Goal: Task Accomplishment & Management: Manage account settings

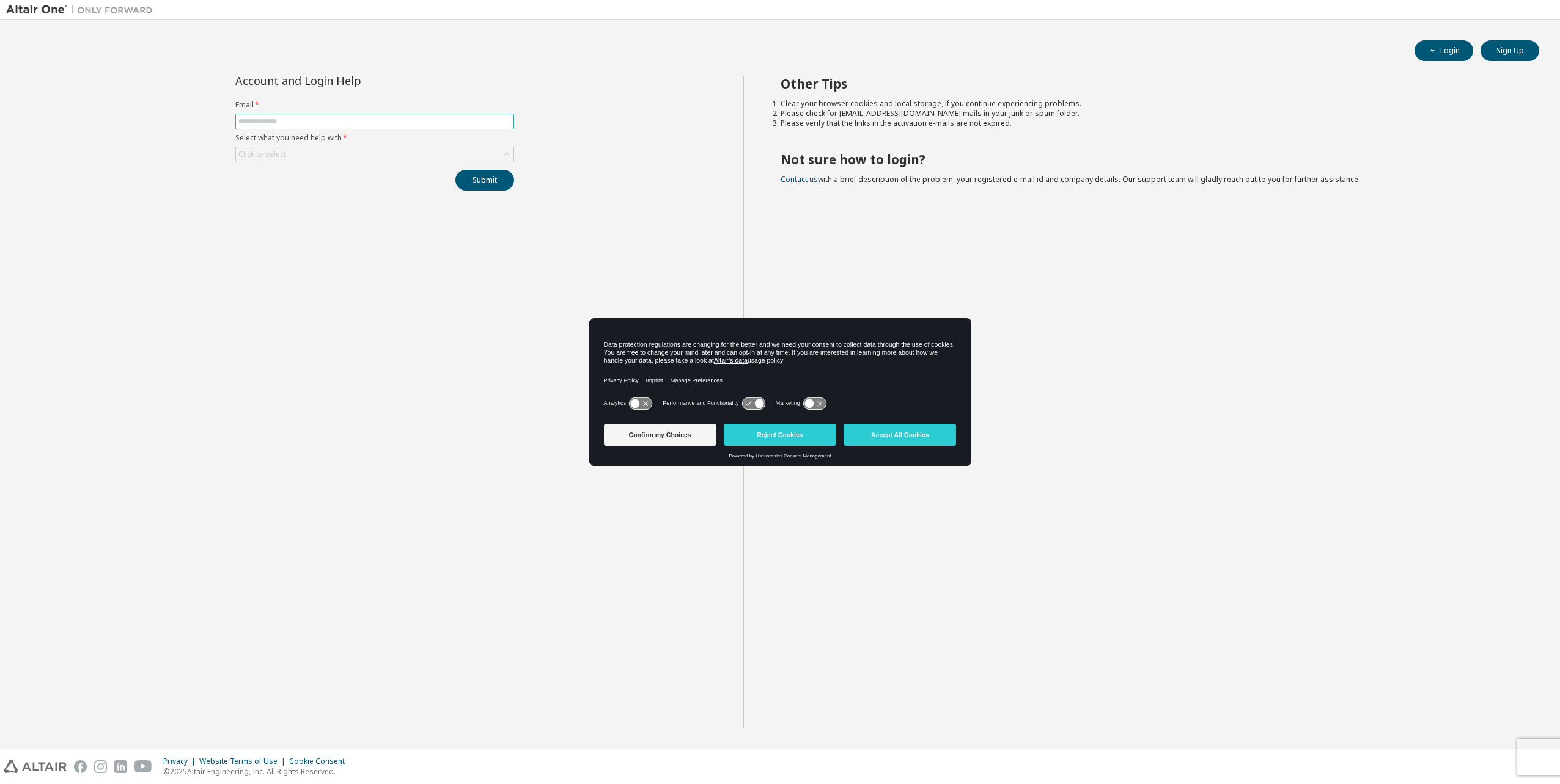
click at [285, 122] on input "text" at bounding box center [375, 121] width 272 height 10
type input "**********"
click at [361, 159] on div "Click to select" at bounding box center [374, 154] width 277 height 15
click at [331, 194] on li "I forgot my password" at bounding box center [374, 189] width 275 height 16
click at [482, 187] on button "Submit" at bounding box center [484, 180] width 59 height 21
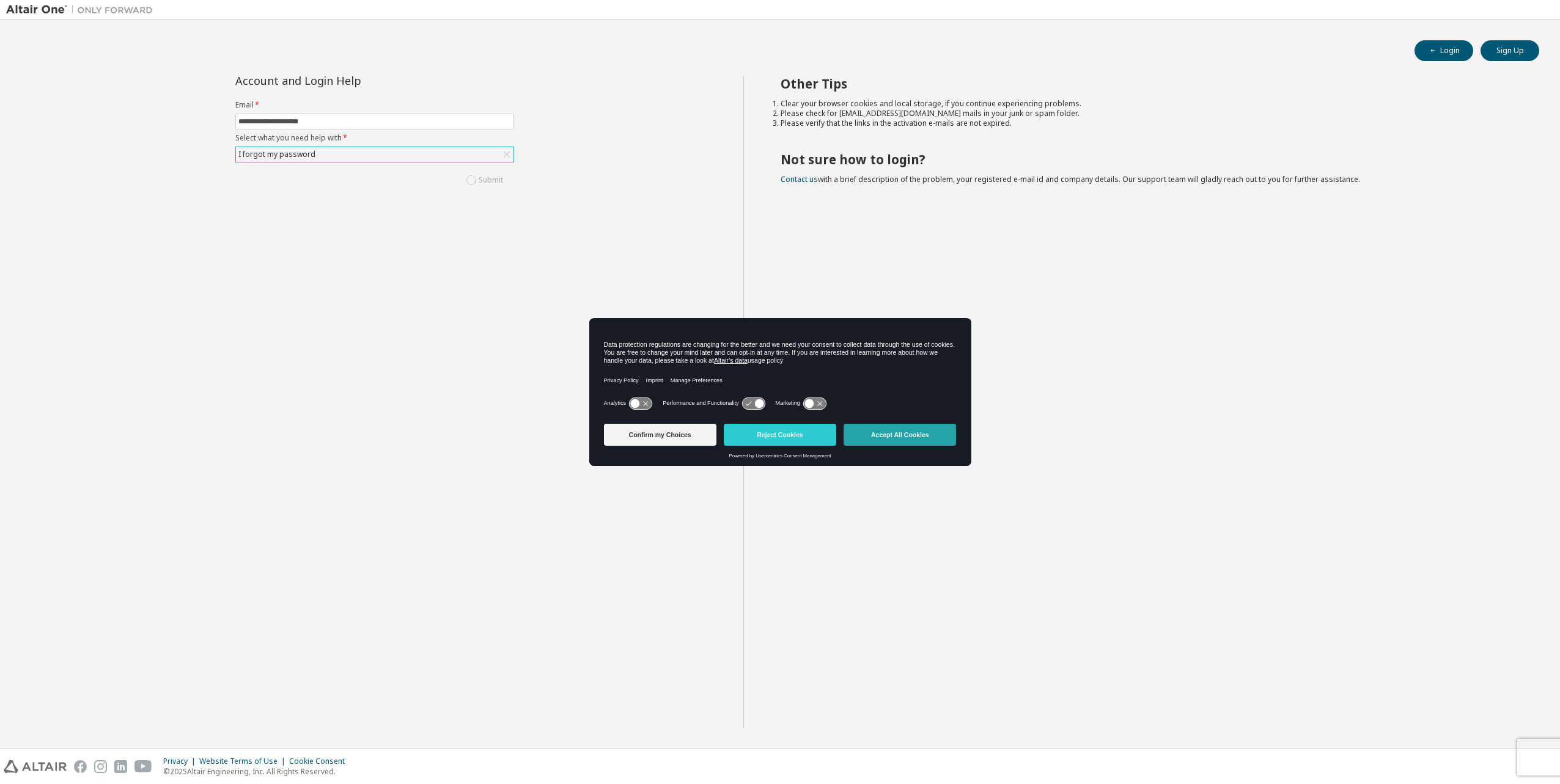
click at [905, 440] on button "Accept All Cookies" at bounding box center [899, 435] width 112 height 22
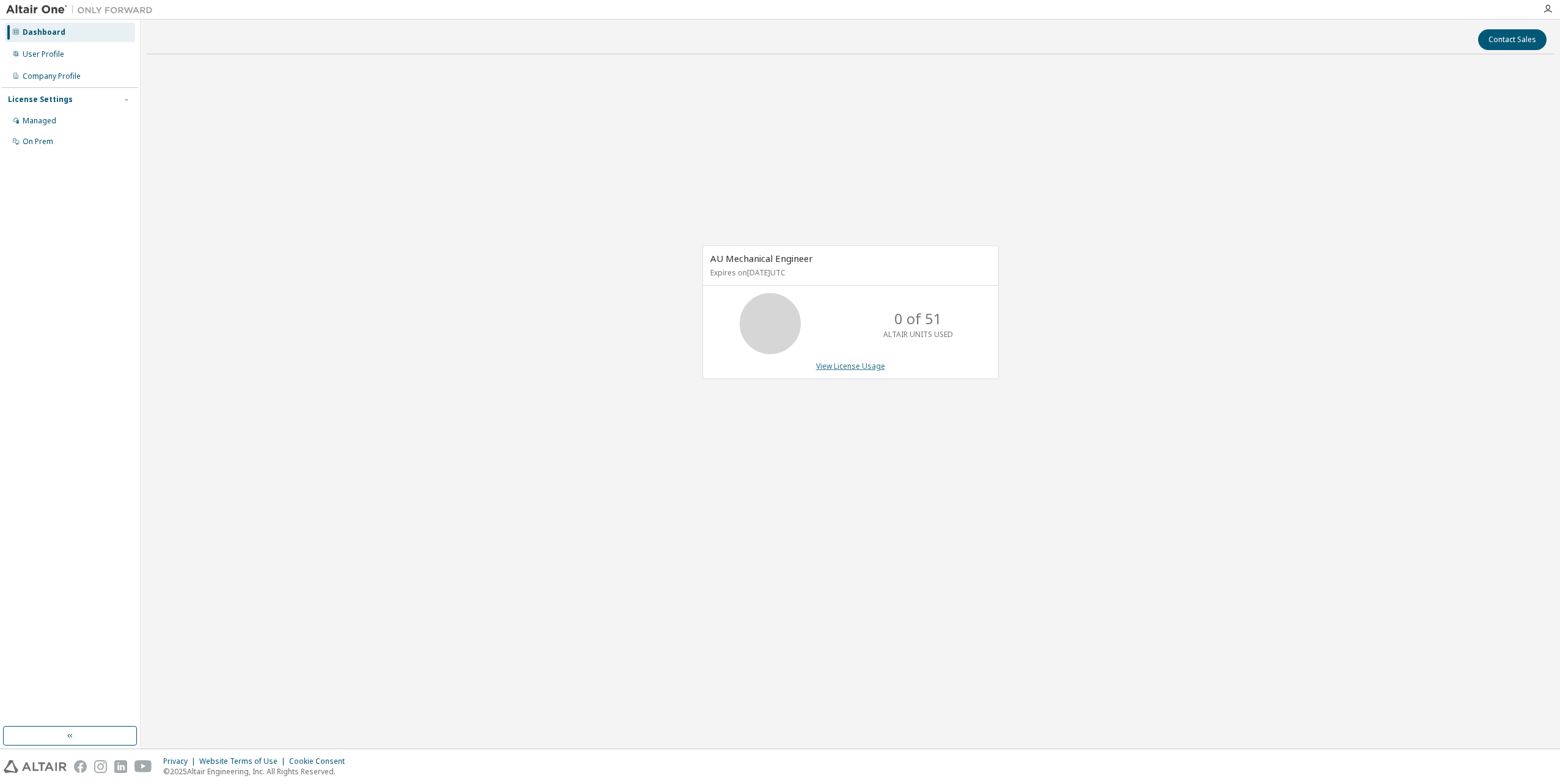
click at [839, 365] on link "View License Usage" at bounding box center [850, 366] width 69 height 10
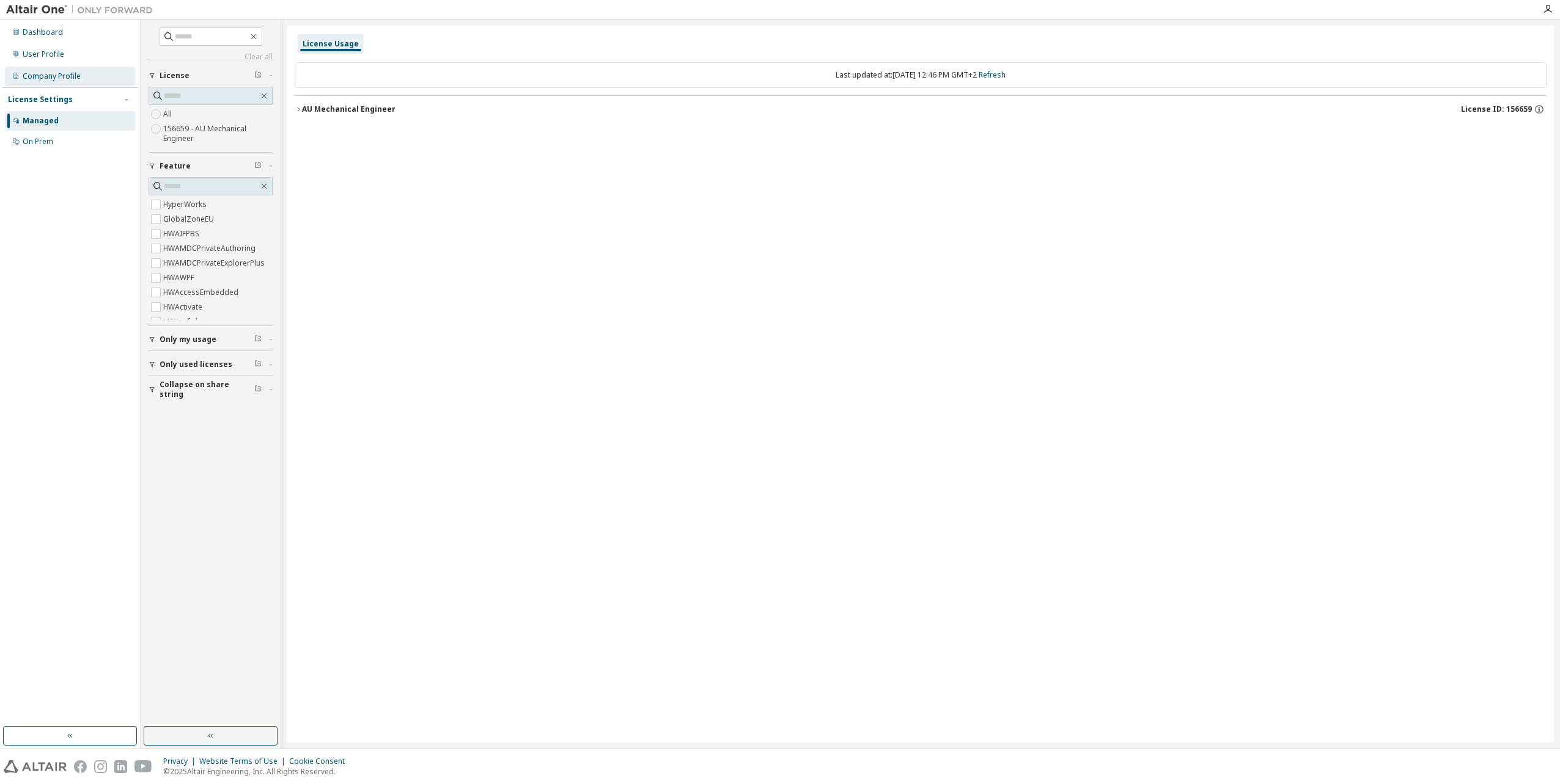
click at [53, 77] on div "Company Profile" at bounding box center [52, 77] width 58 height 10
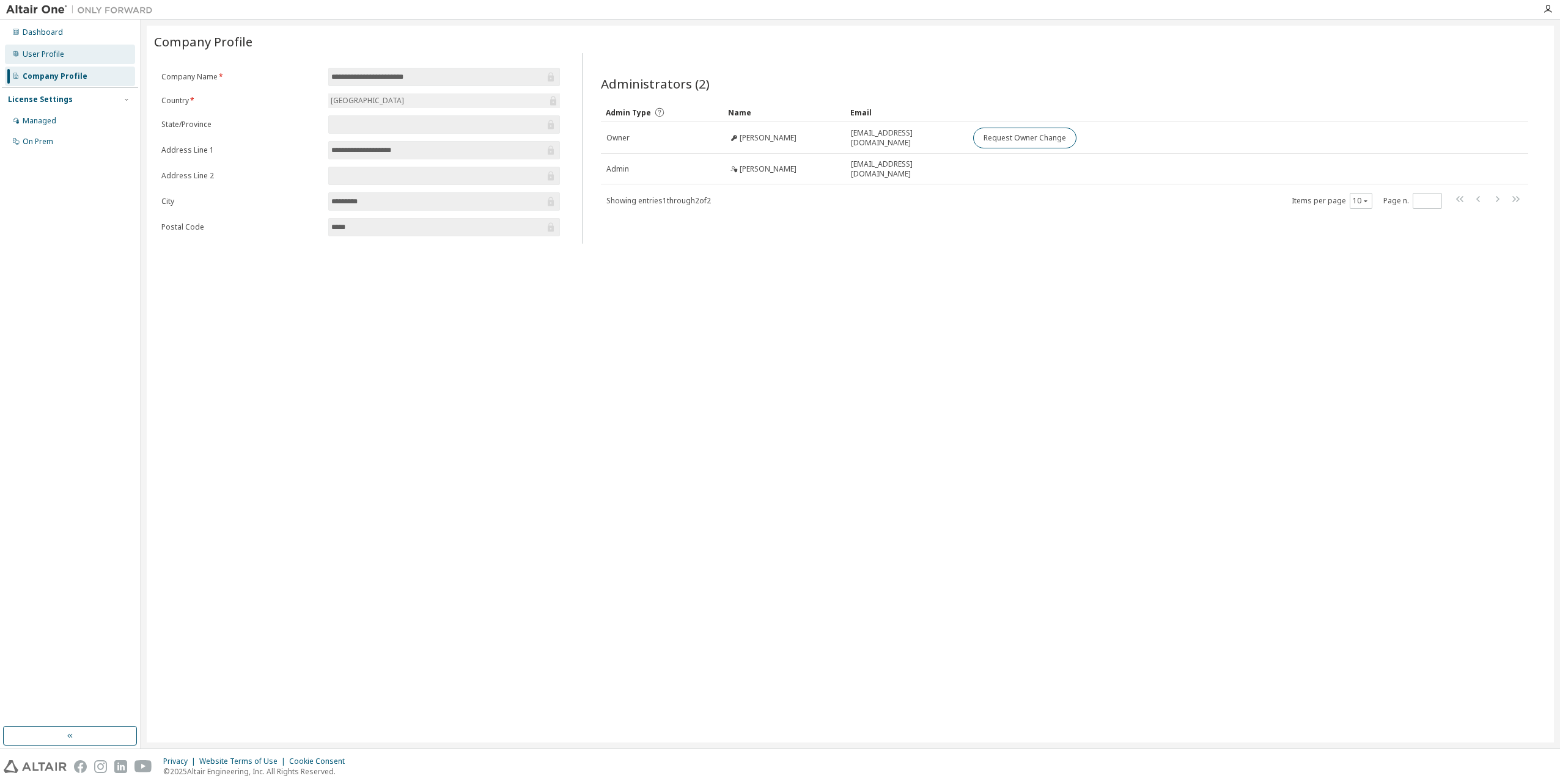
click at [43, 50] on div "User Profile" at bounding box center [44, 55] width 42 height 10
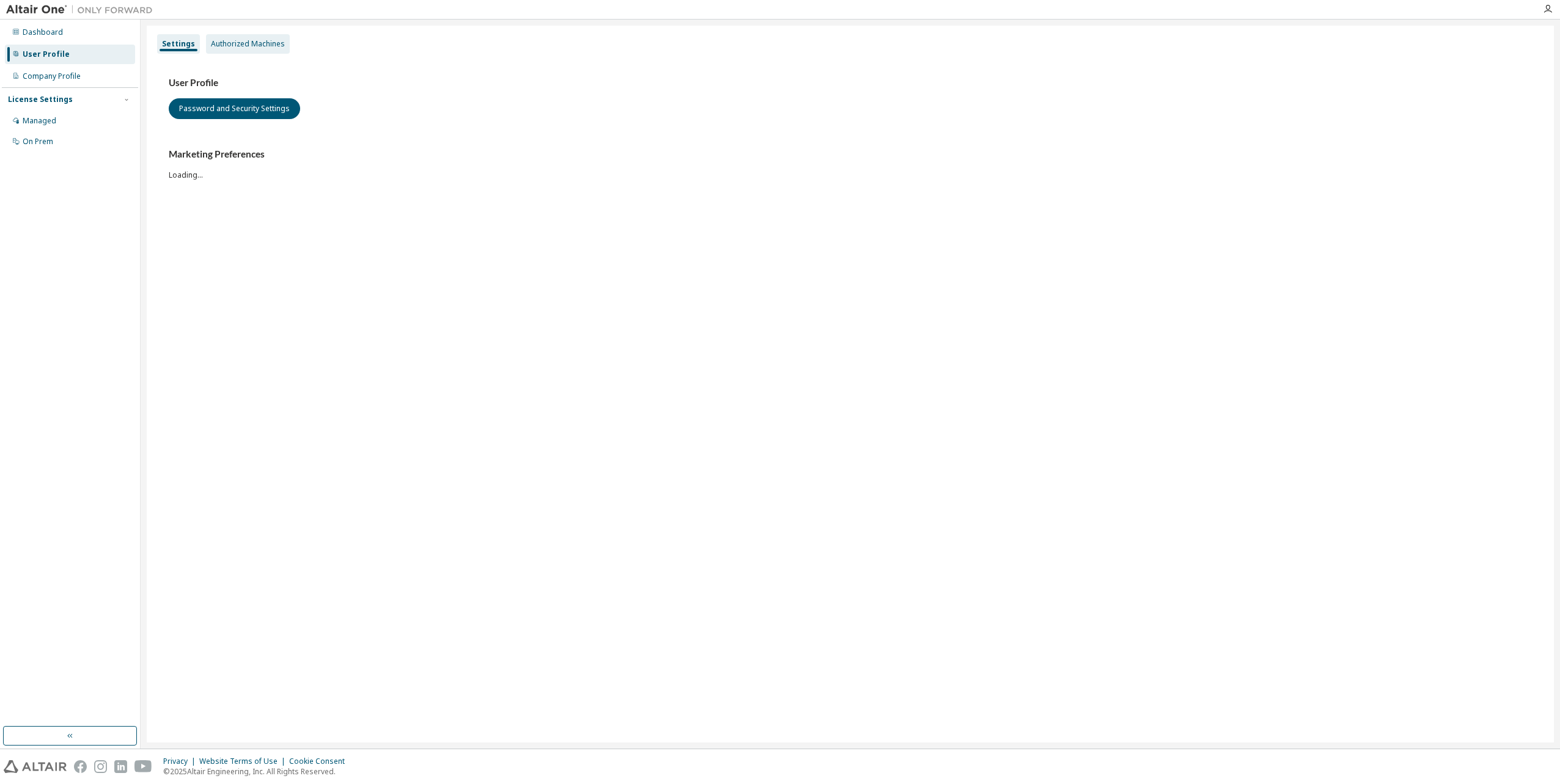
click at [218, 38] on div "Authorized Machines" at bounding box center [248, 44] width 84 height 20
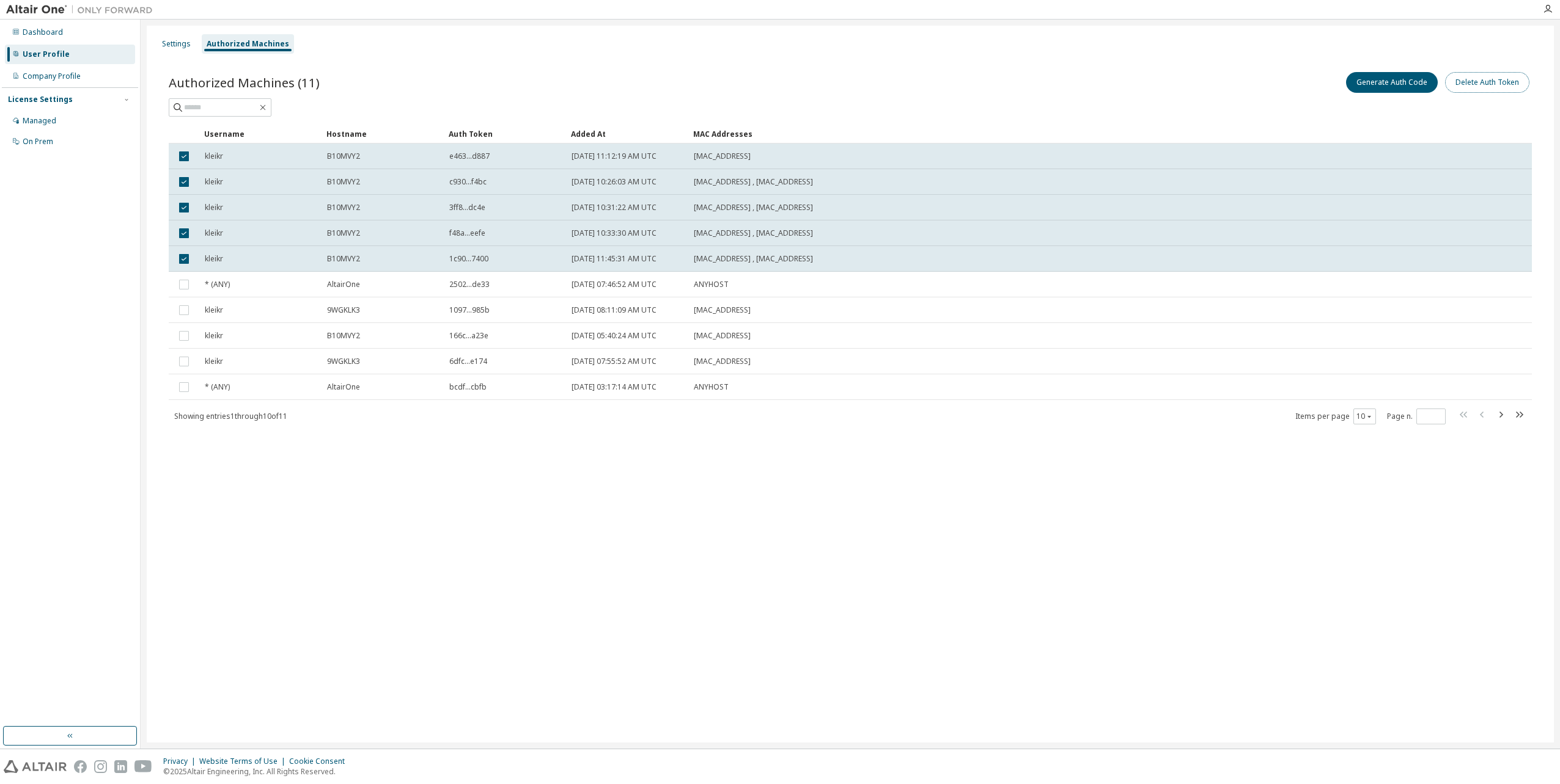
click at [1476, 88] on button "Delete Auth Token" at bounding box center [1486, 82] width 85 height 21
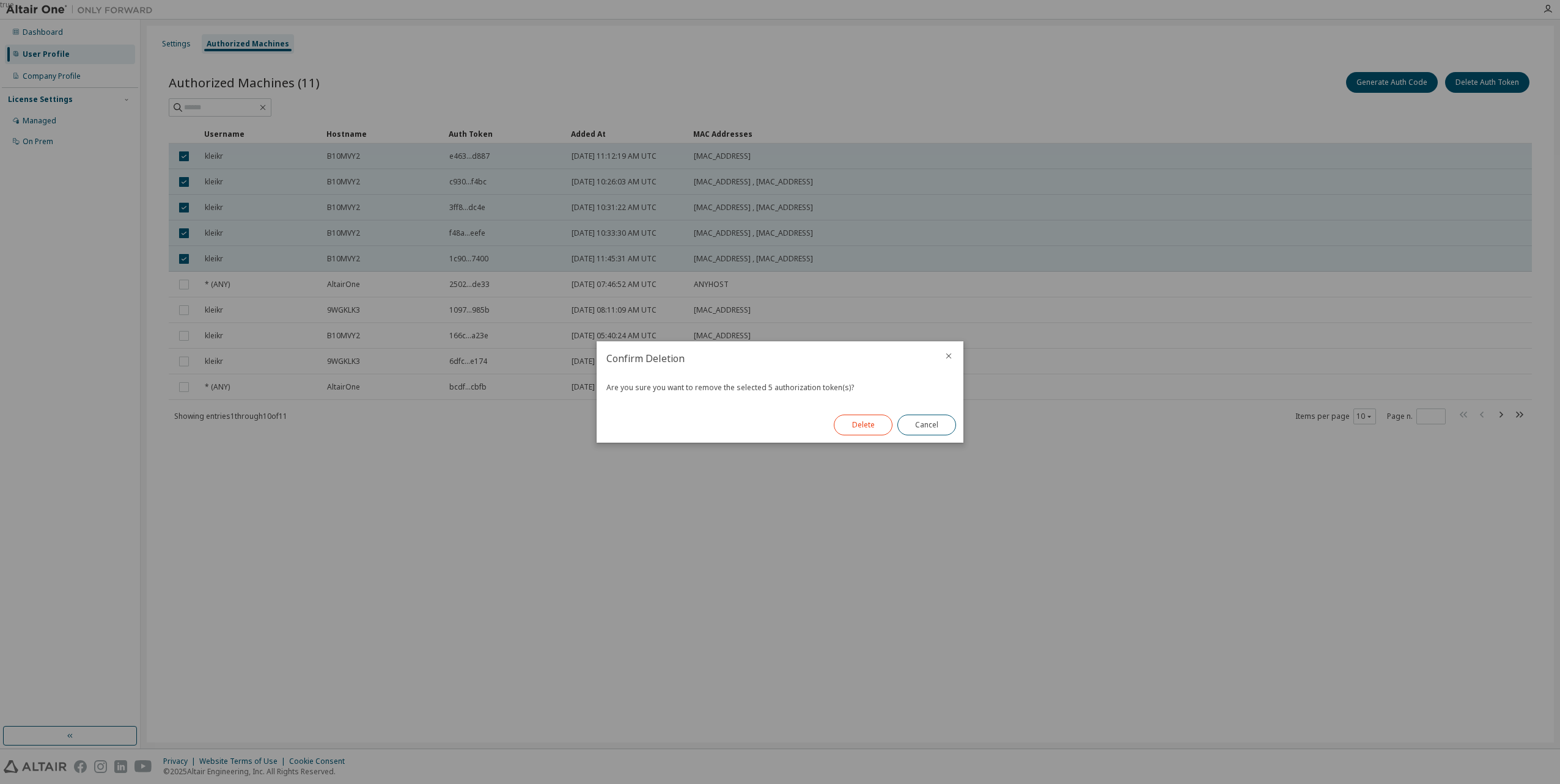
click at [873, 424] on button "Delete" at bounding box center [863, 424] width 59 height 21
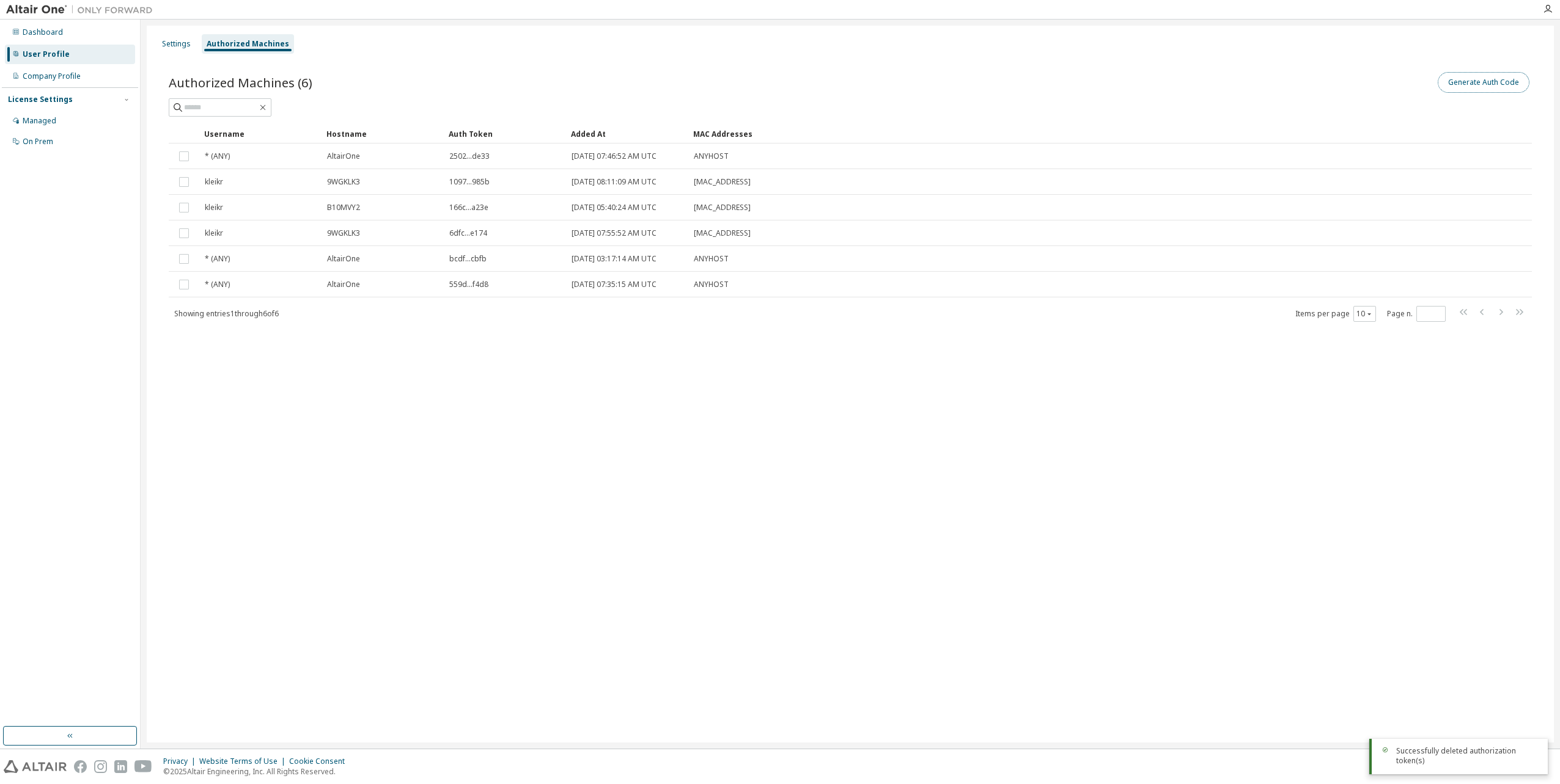
click at [1486, 80] on button "Generate Auth Code" at bounding box center [1483, 82] width 91 height 21
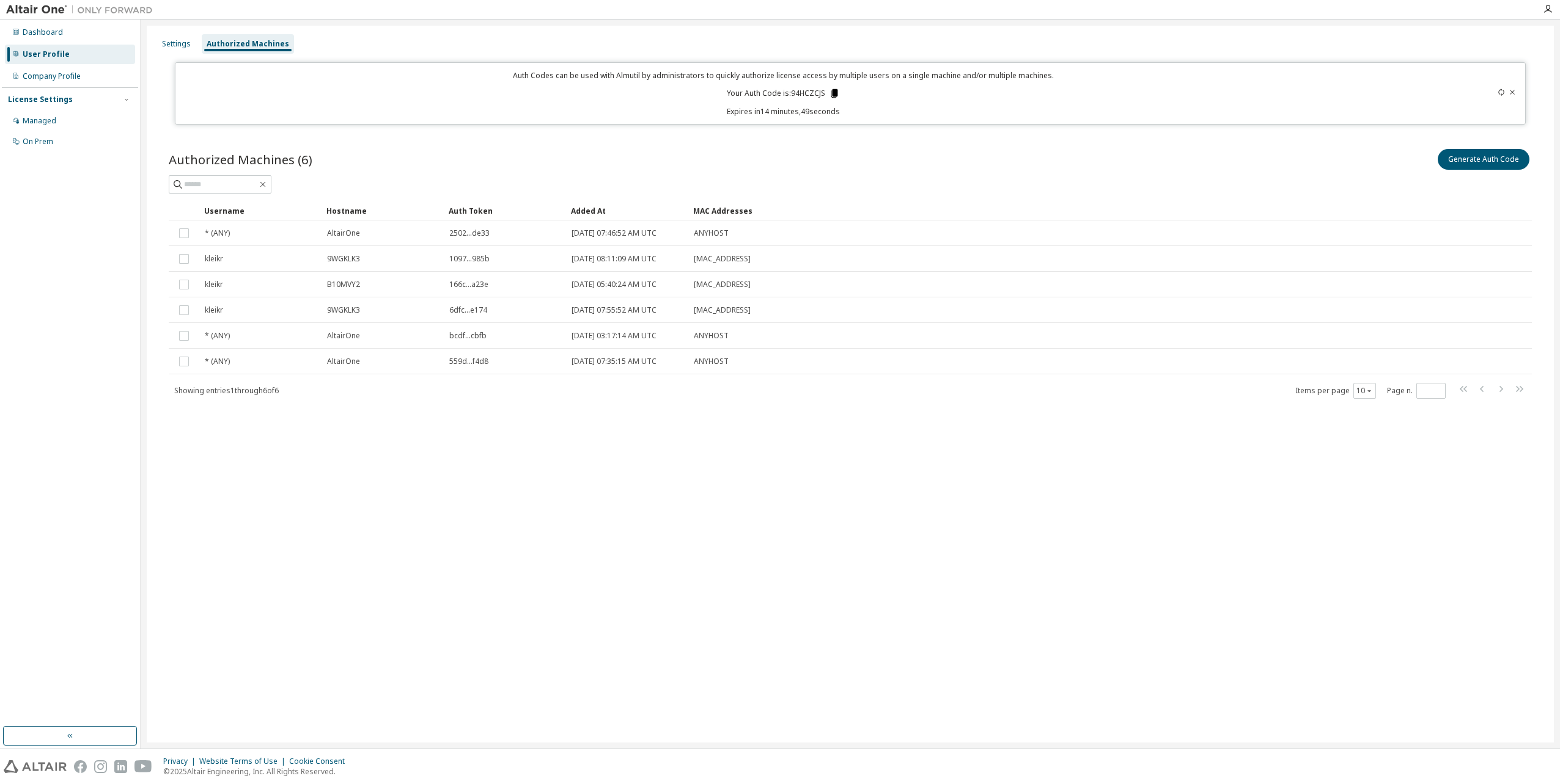
click at [834, 93] on icon at bounding box center [834, 93] width 7 height 9
click at [39, 35] on div "Dashboard" at bounding box center [43, 33] width 41 height 10
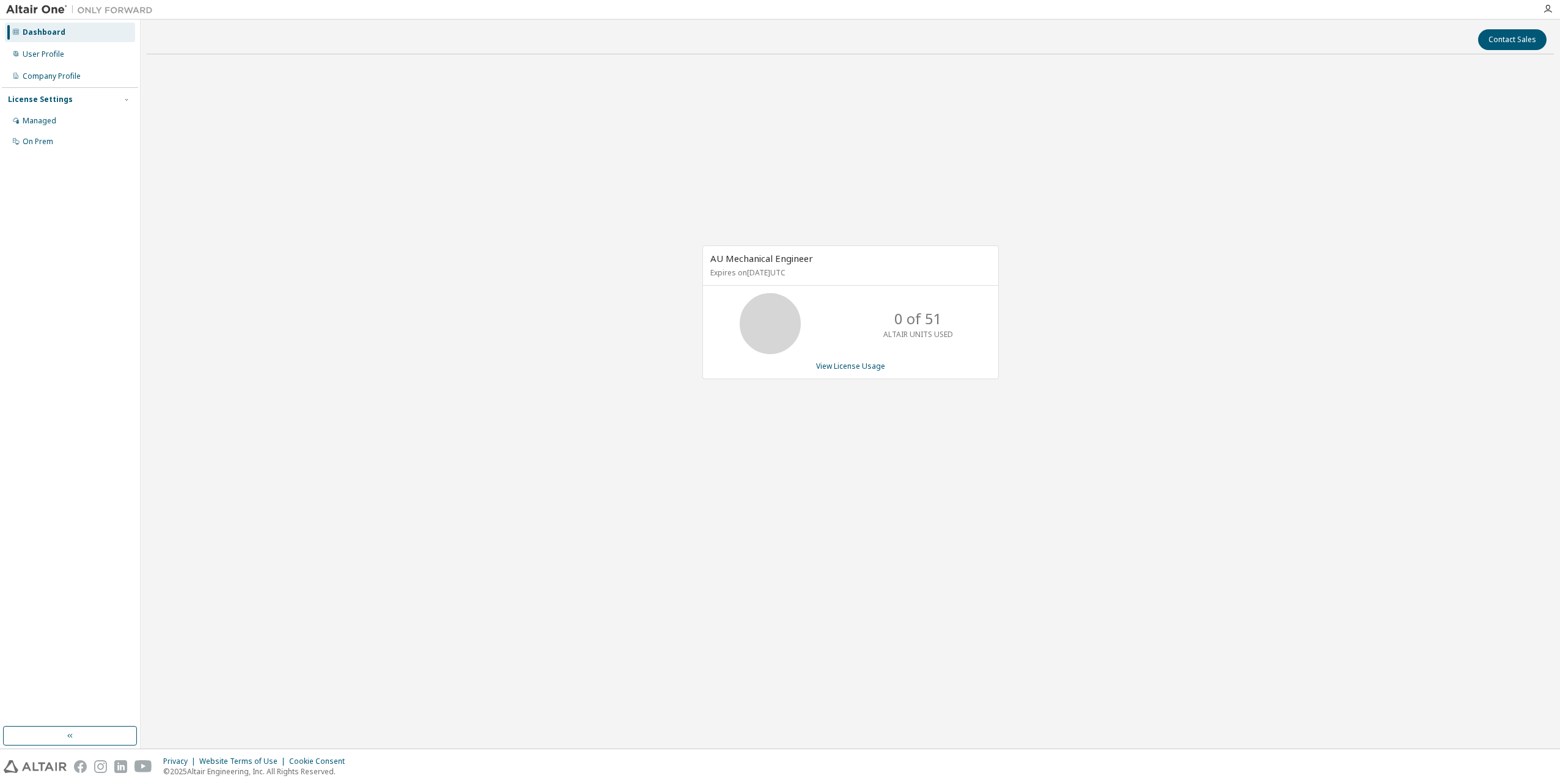
click at [40, 7] on img at bounding box center [83, 10] width 153 height 12
click at [870, 367] on link "View License Usage" at bounding box center [850, 366] width 69 height 10
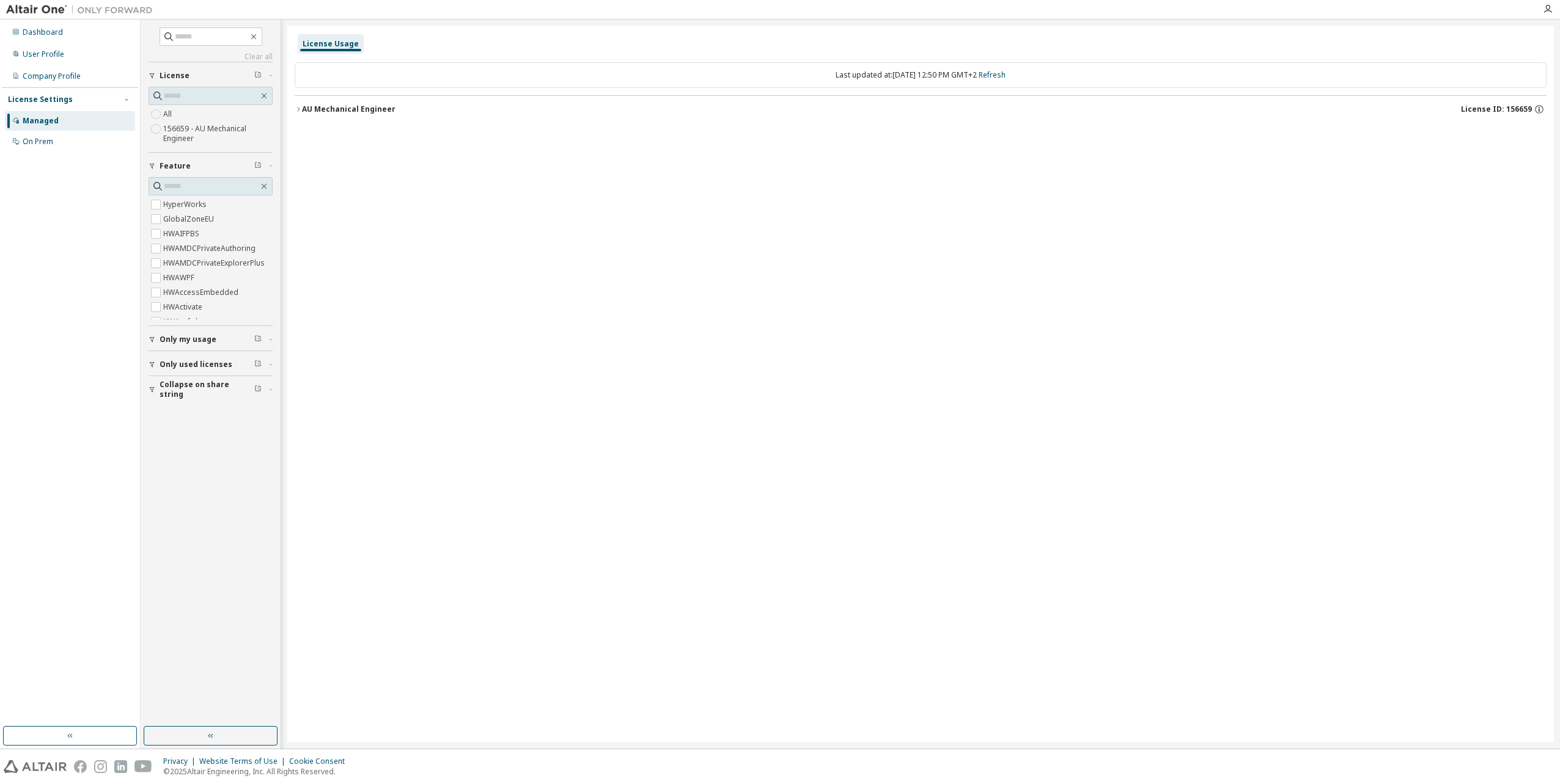
click at [302, 107] on div "AU Mechanical Engineer" at bounding box center [349, 109] width 93 height 10
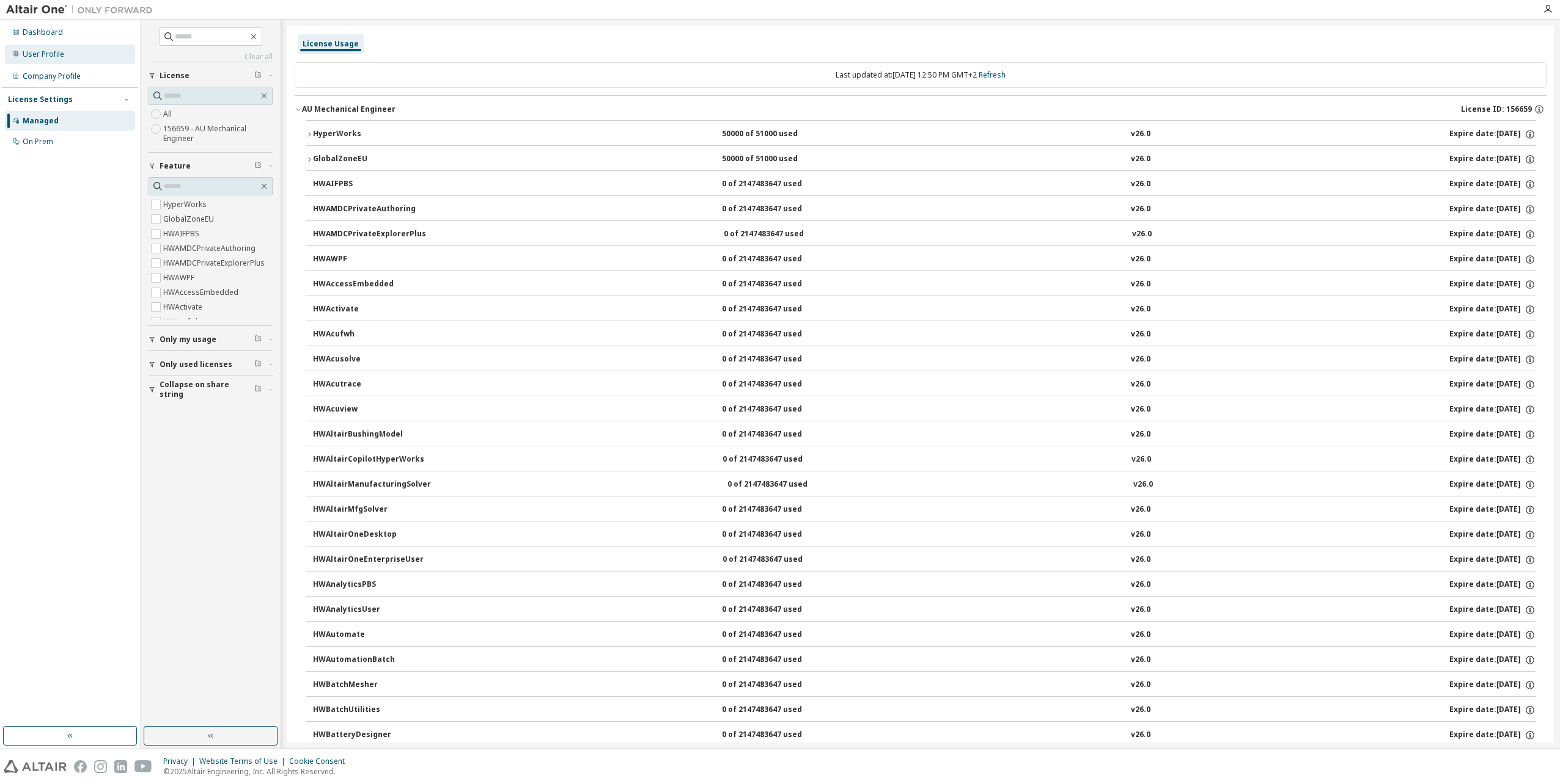
click at [26, 53] on div "User Profile" at bounding box center [44, 55] width 42 height 10
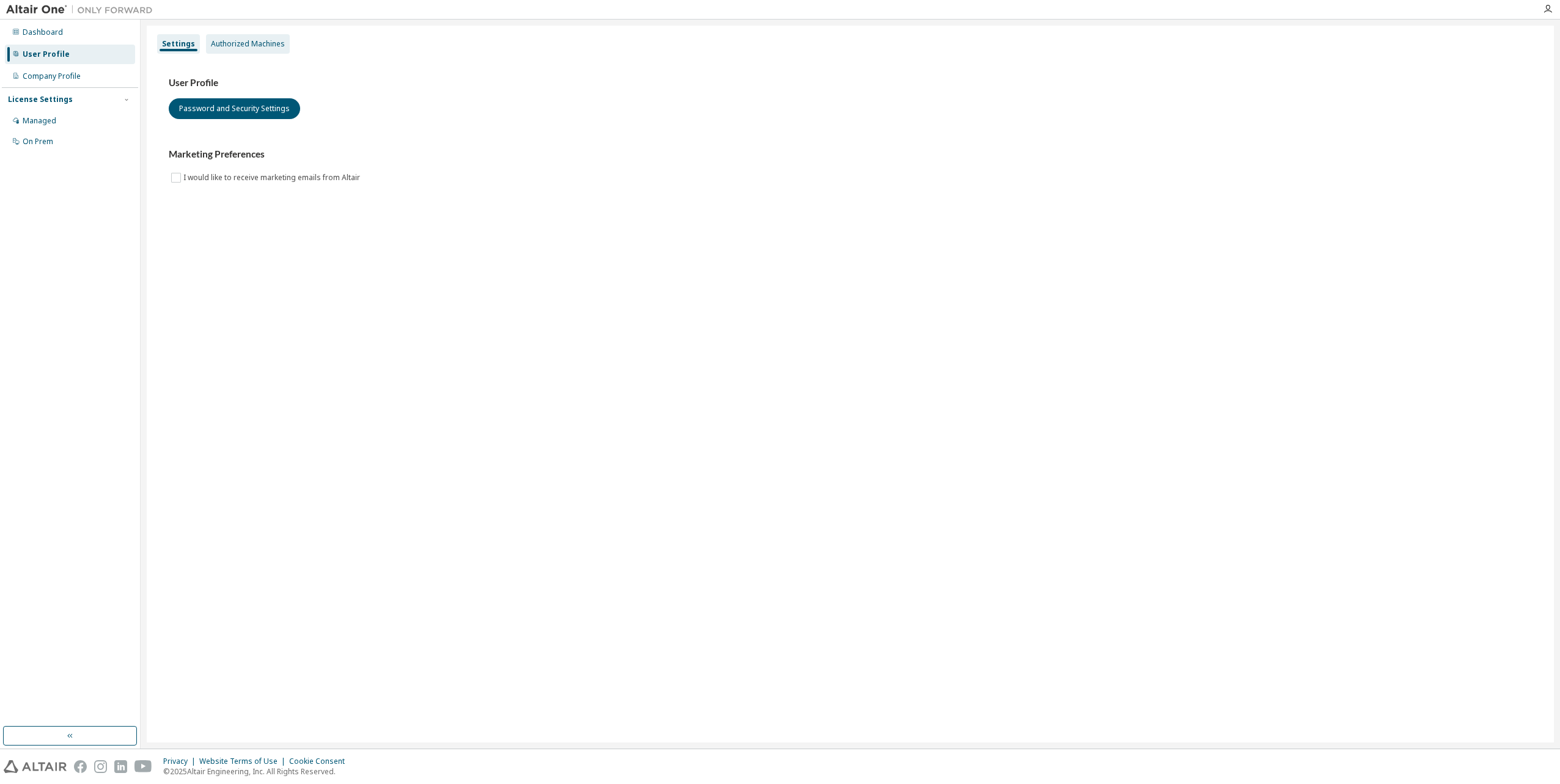
click at [226, 41] on div "Authorized Machines" at bounding box center [248, 44] width 74 height 10
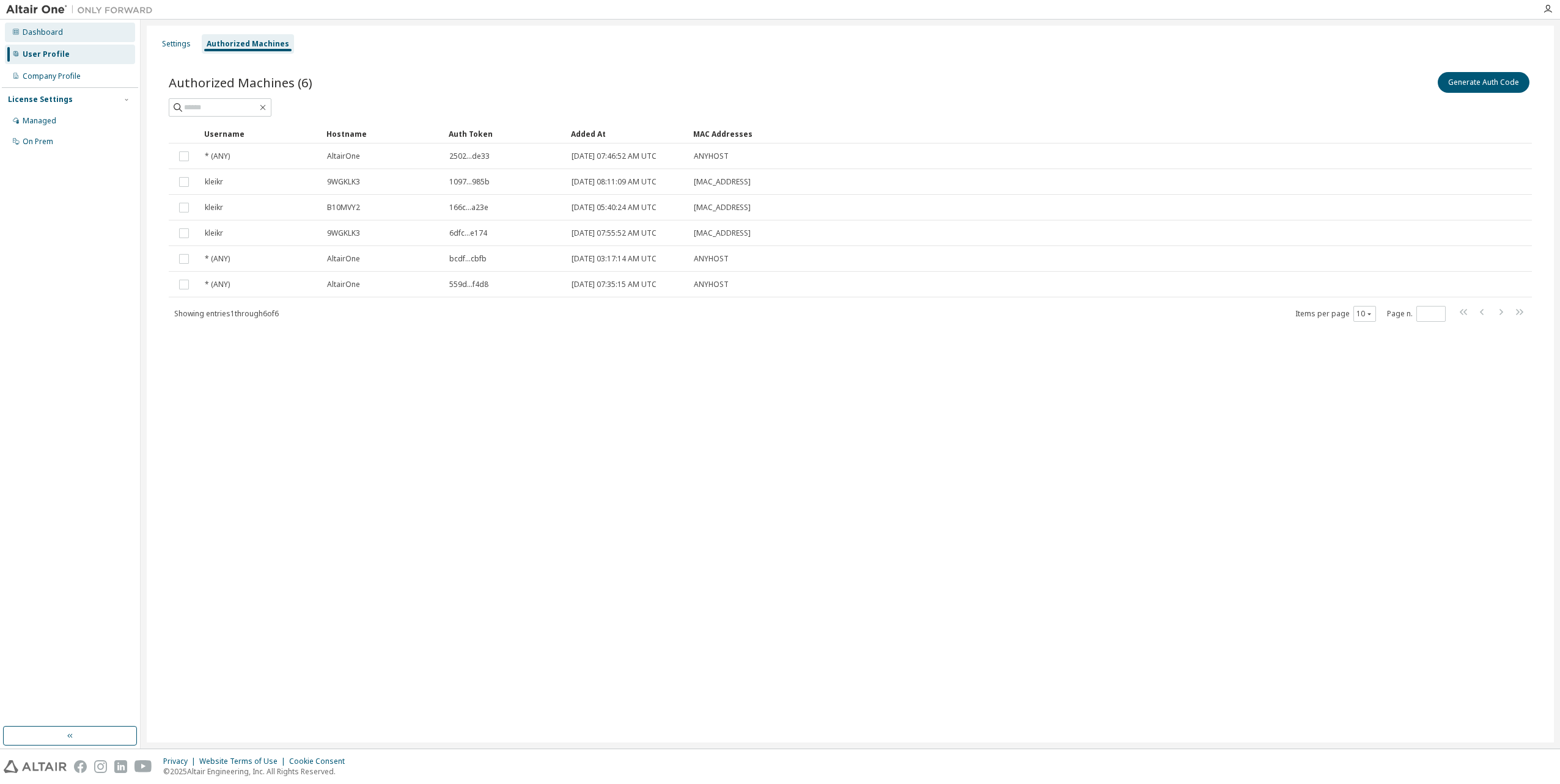
click at [67, 32] on div "Dashboard" at bounding box center [70, 33] width 130 height 20
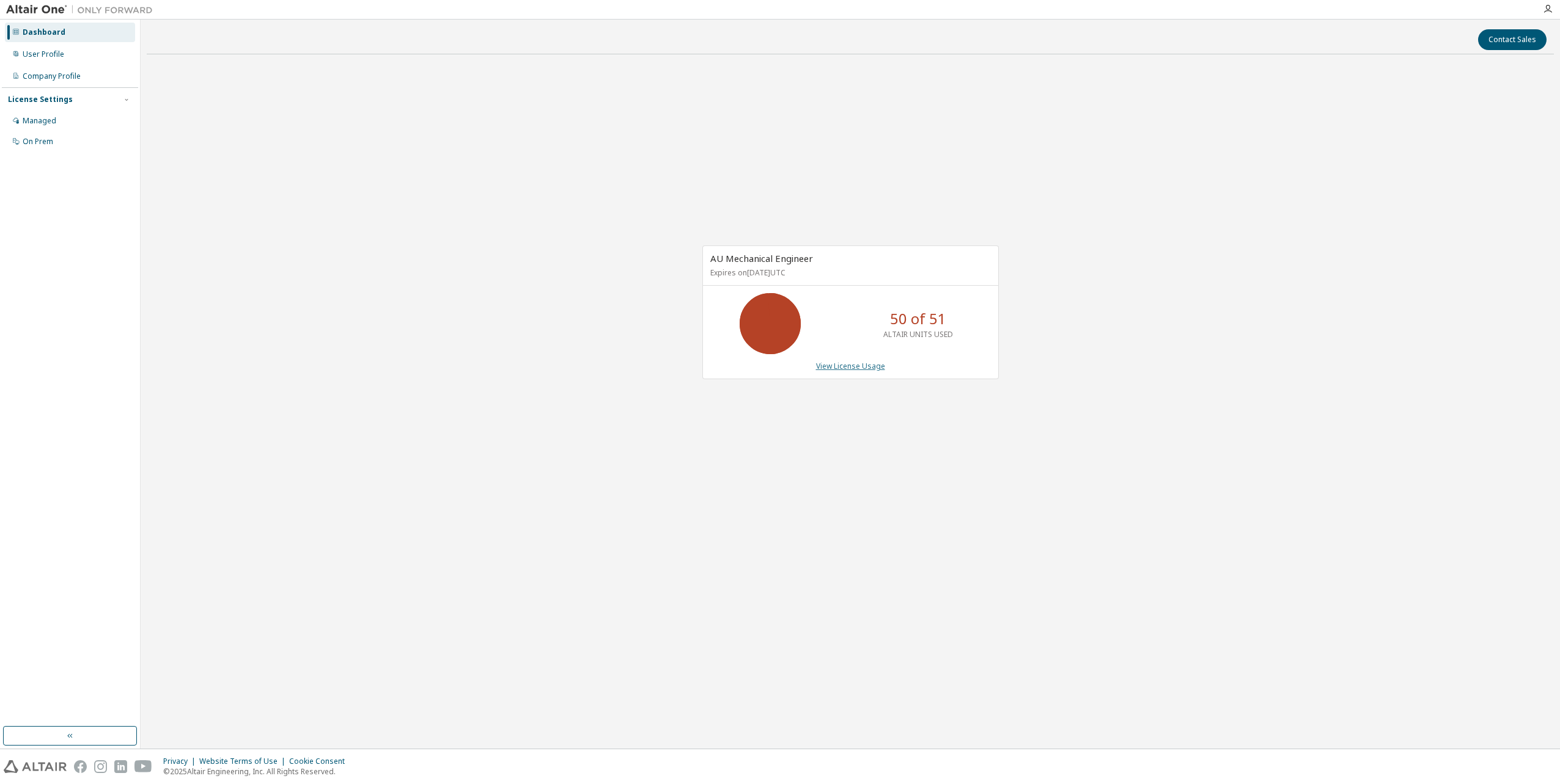
click at [840, 372] on link "View License Usage" at bounding box center [850, 366] width 69 height 10
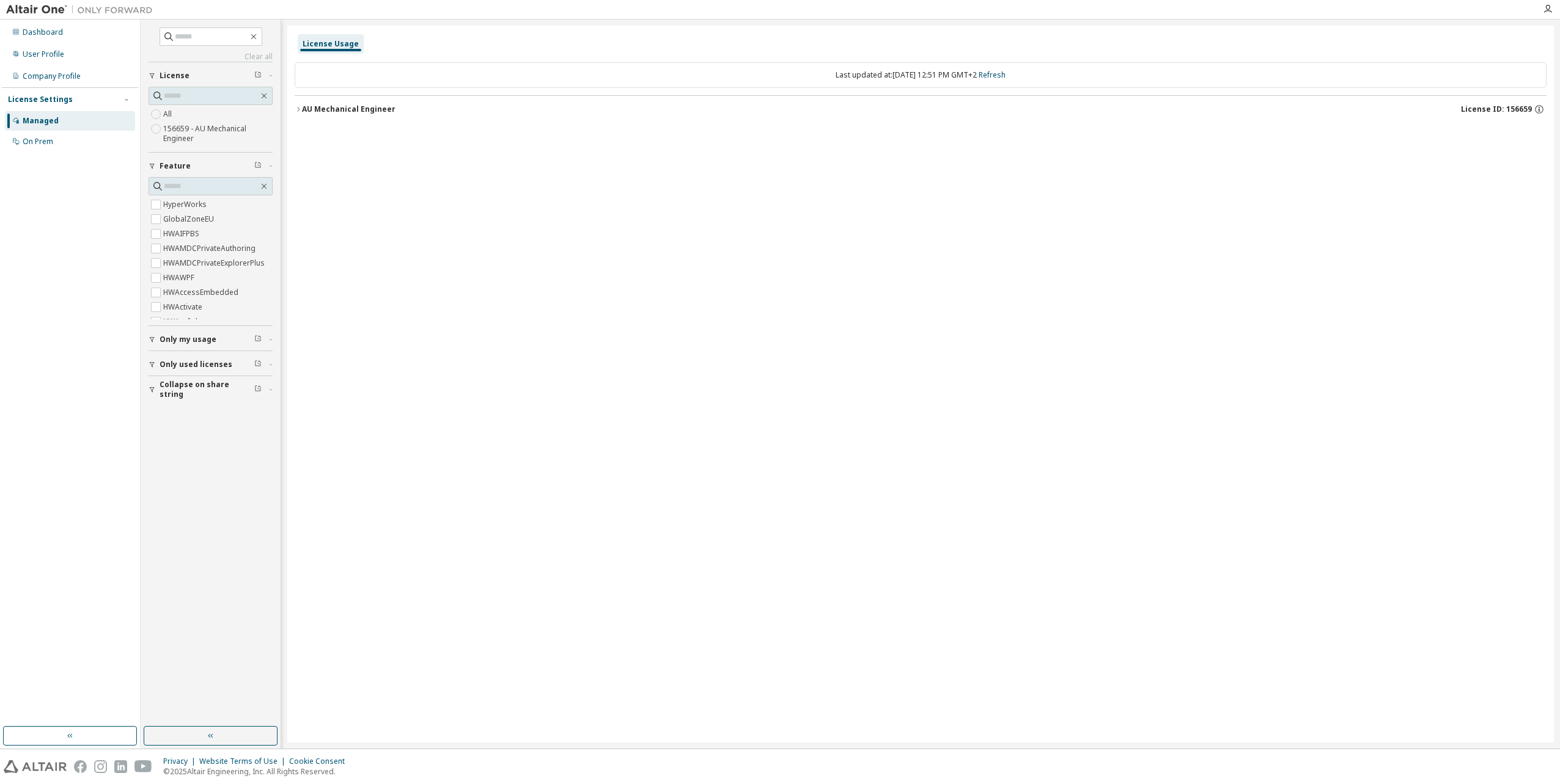
click at [185, 335] on span "Only my usage" at bounding box center [187, 340] width 57 height 10
click at [302, 107] on div "AU Mechanical Engineer" at bounding box center [349, 109] width 93 height 10
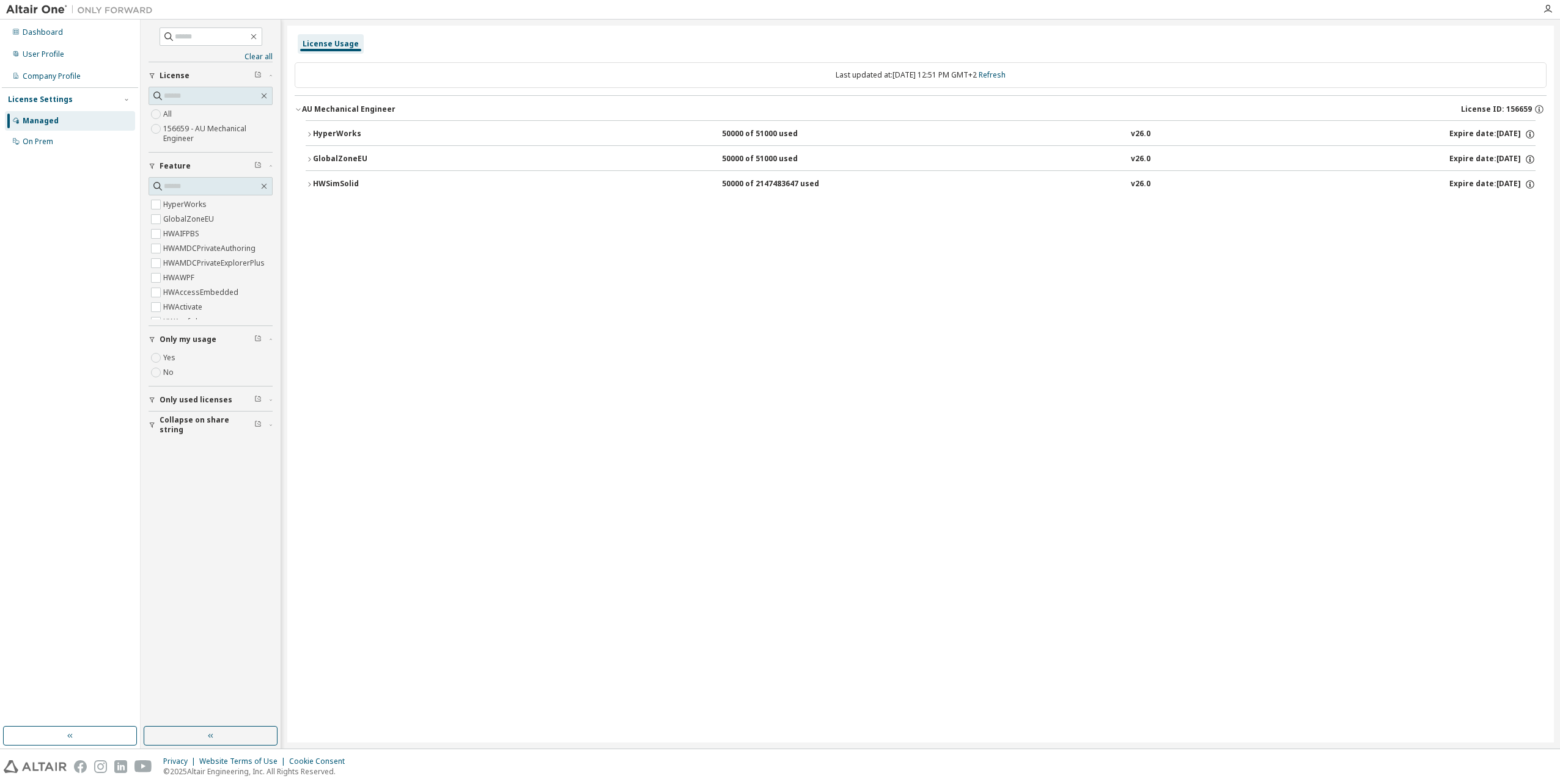
click at [310, 185] on icon "button" at bounding box center [309, 184] width 2 height 4
